Goal: Transaction & Acquisition: Purchase product/service

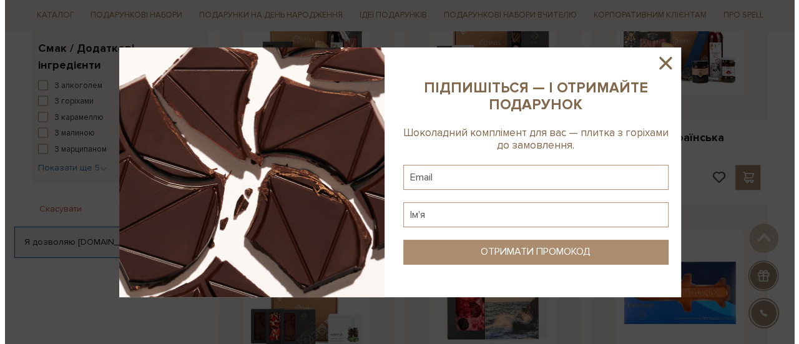
scroll to position [749, 0]
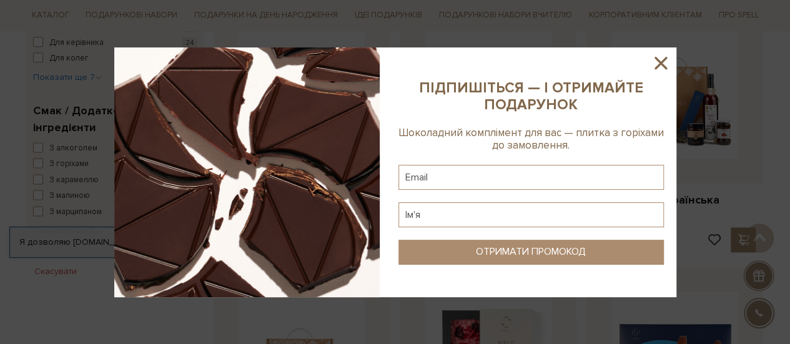
click at [663, 64] on icon at bounding box center [660, 63] width 12 height 12
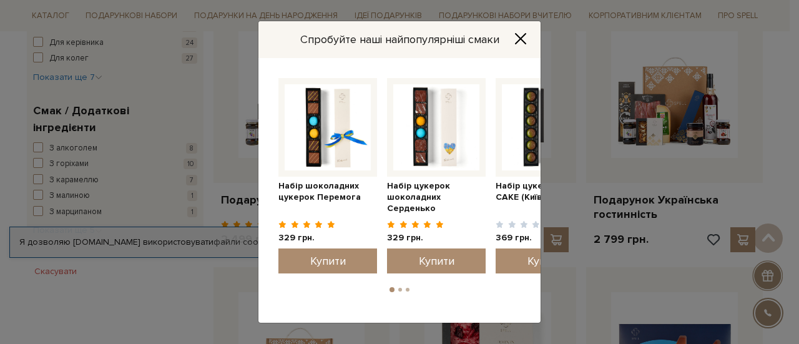
click at [521, 53] on div "Спробуйте наші найпопулярніші смаки" at bounding box center [400, 39] width 282 height 37
click at [521, 31] on div "Спробуйте наші найпопулярніші смаки" at bounding box center [400, 39] width 282 height 37
click at [523, 38] on icon "Close" at bounding box center [521, 38] width 12 height 12
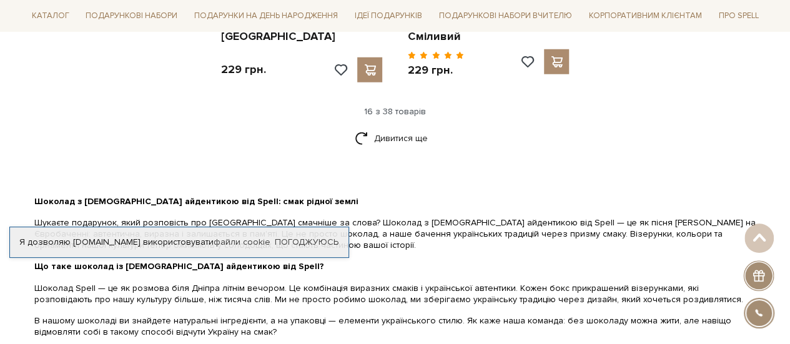
scroll to position [1748, 0]
click at [392, 131] on link "Дивитися ще" at bounding box center [395, 138] width 81 height 22
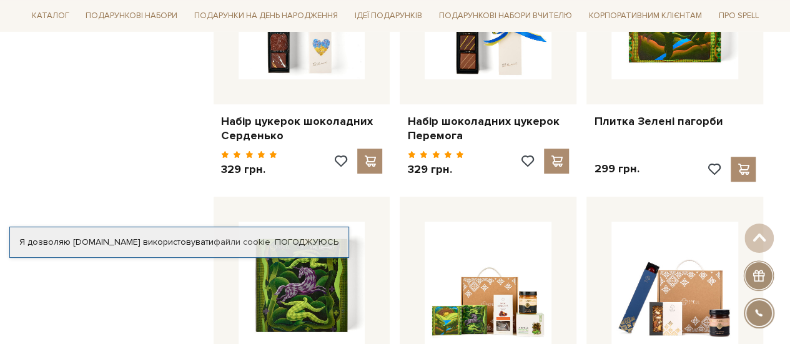
scroll to position [2889, 0]
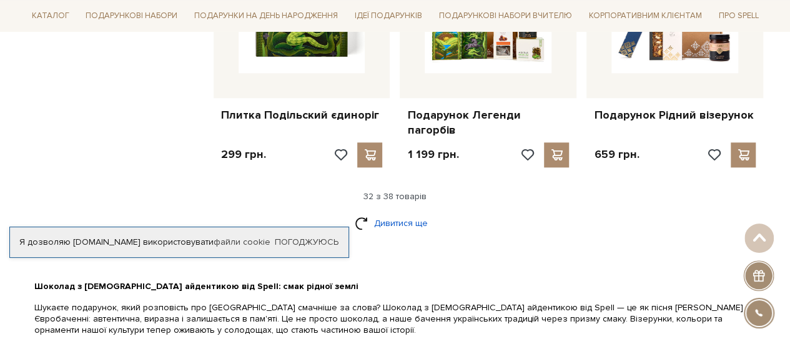
click at [392, 212] on link "Дивитися ще" at bounding box center [395, 223] width 81 height 22
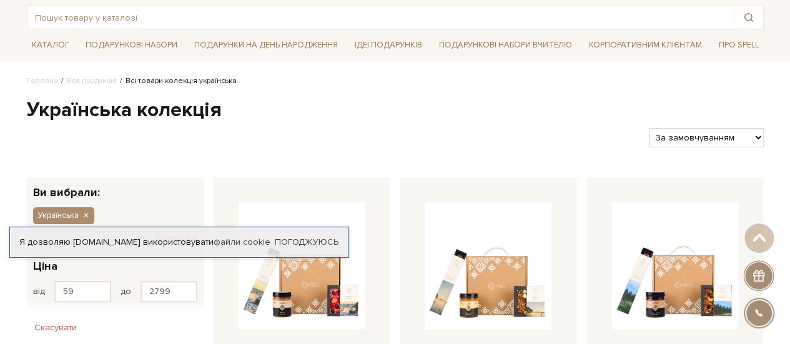
scroll to position [7, 0]
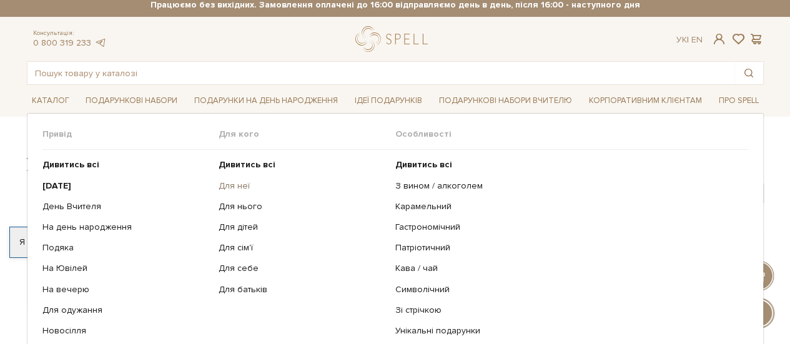
click at [243, 184] on link "Для неї" at bounding box center [302, 185] width 167 height 11
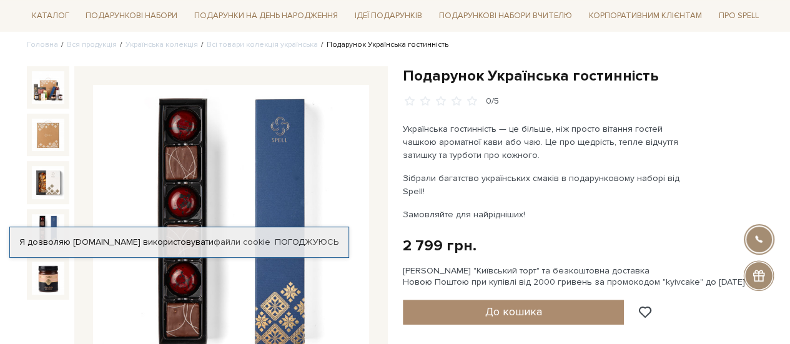
scroll to position [111, 0]
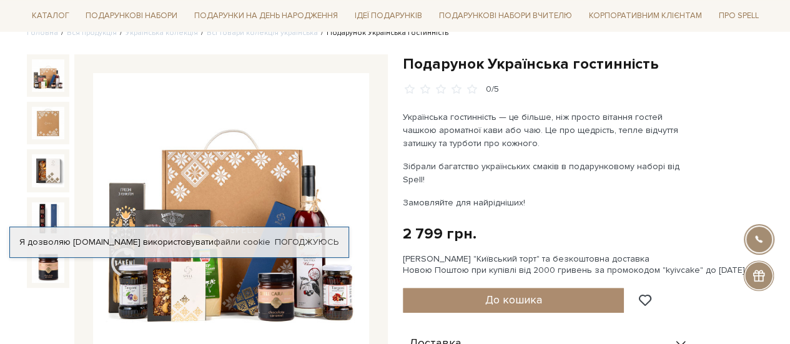
click at [150, 167] on img at bounding box center [231, 211] width 276 height 276
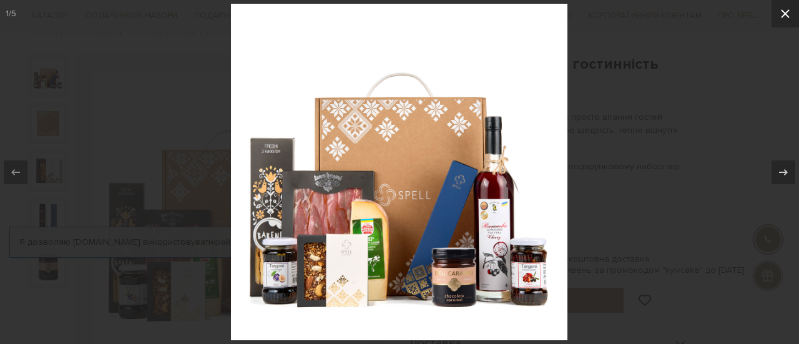
click at [789, 14] on button at bounding box center [785, 13] width 27 height 27
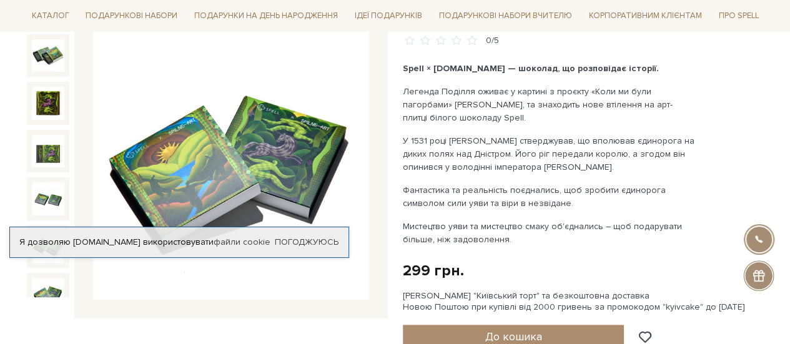
scroll to position [187, 0]
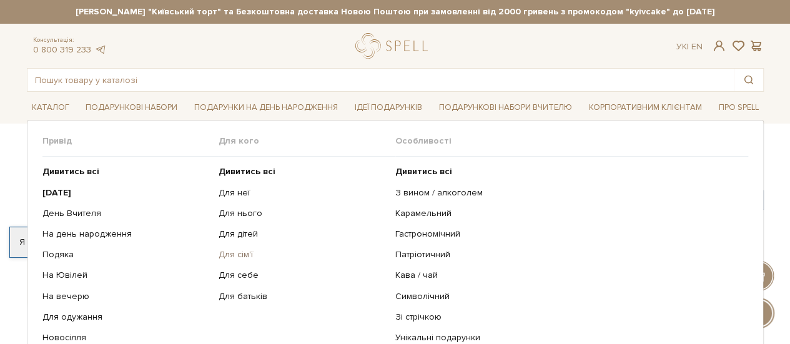
click at [244, 252] on link "Для сім'ї" at bounding box center [302, 254] width 167 height 11
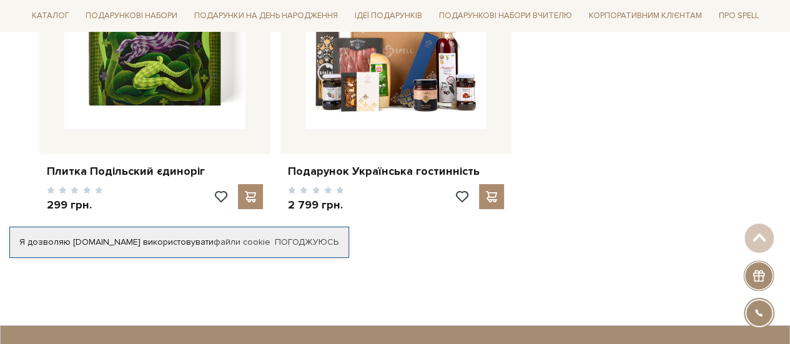
scroll to position [2248, 0]
